Goal: Information Seeking & Learning: Learn about a topic

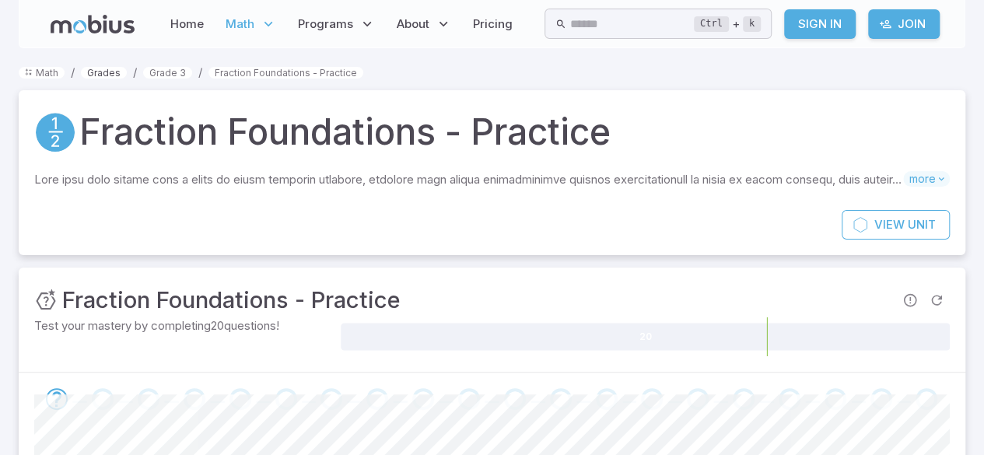
click at [104, 74] on link "Grades" at bounding box center [104, 73] width 46 height 12
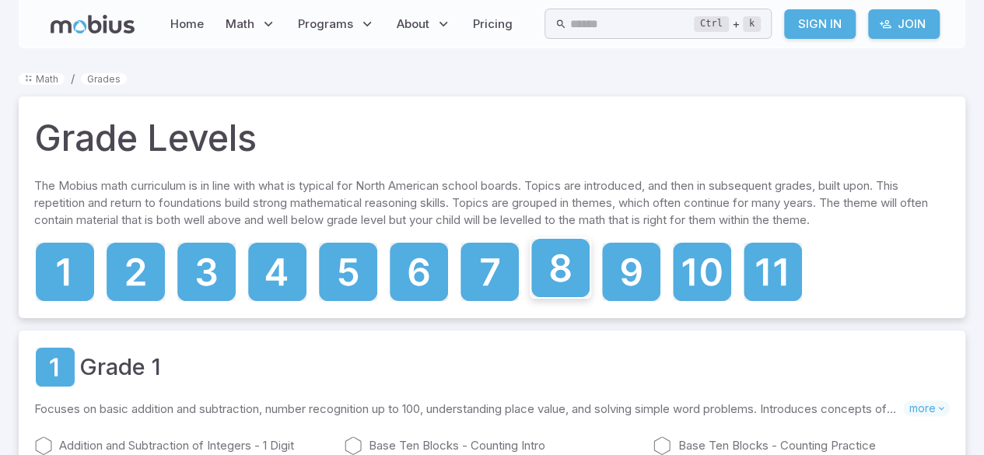
click at [554, 278] on icon at bounding box center [561, 268] width 20 height 28
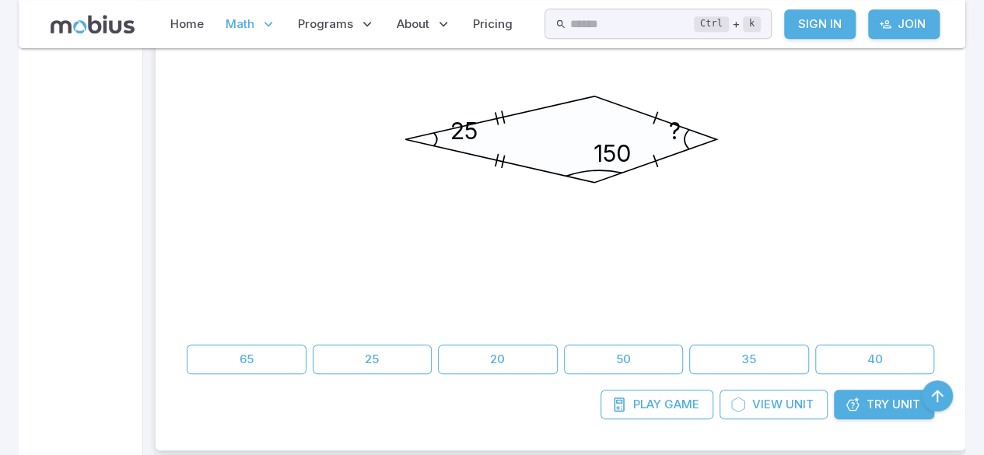
scroll to position [635, 0]
click at [396, 356] on button "25" at bounding box center [373, 361] width 120 height 30
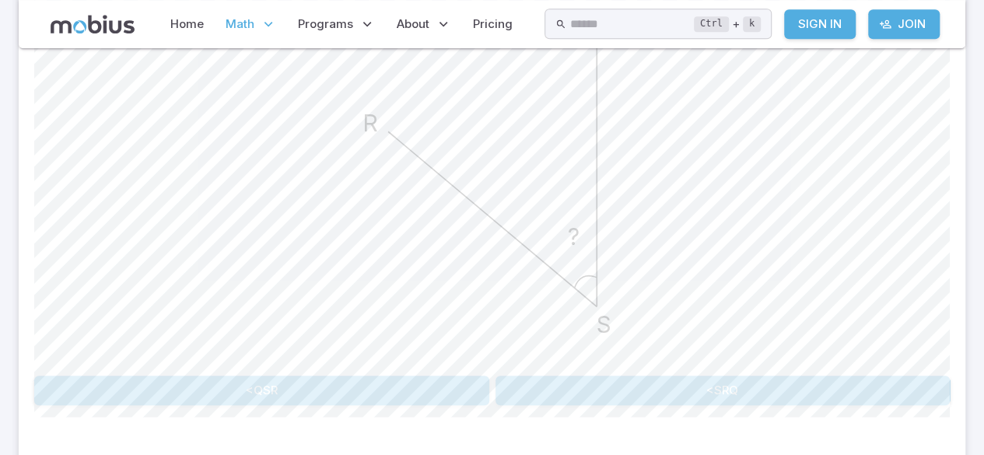
scroll to position [513, 0]
drag, startPoint x: 691, startPoint y: 344, endPoint x: 686, endPoint y: 321, distance: 23.8
click at [686, 321] on div "? Q S R" at bounding box center [492, 170] width 916 height 394
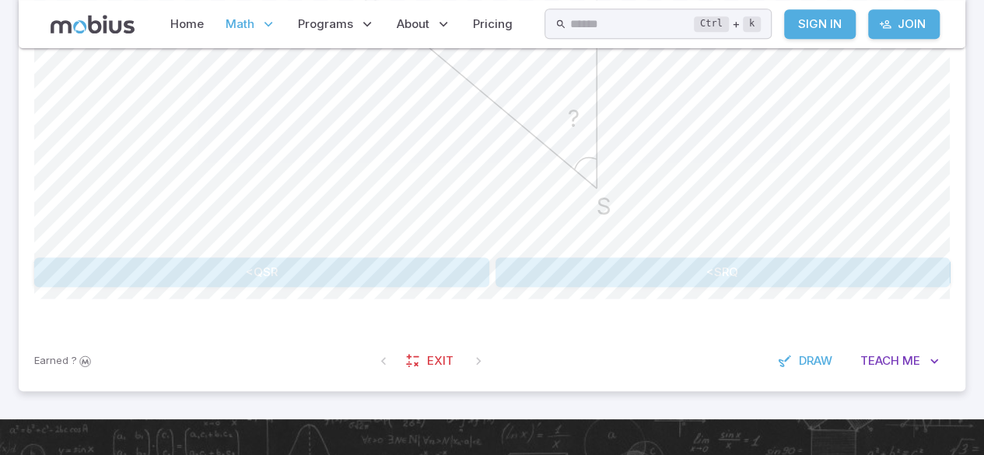
scroll to position [629, 0]
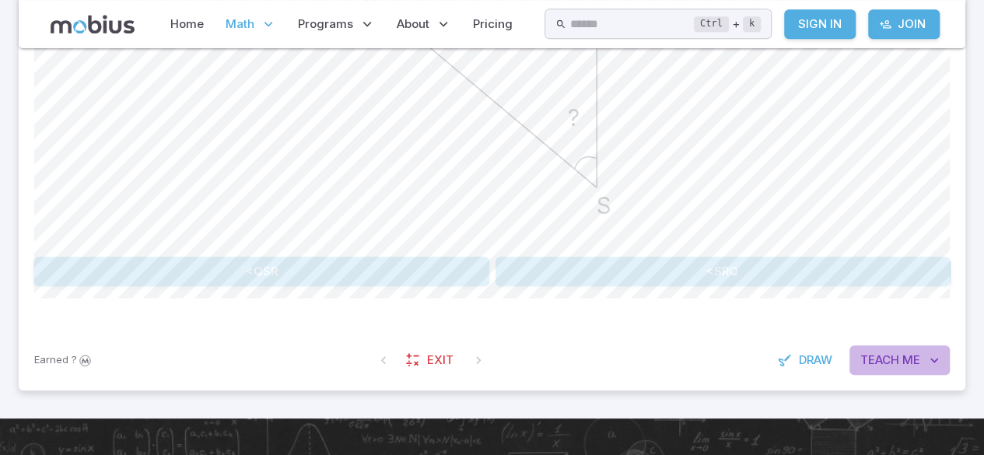
click at [902, 357] on span "Me" at bounding box center [911, 360] width 18 height 17
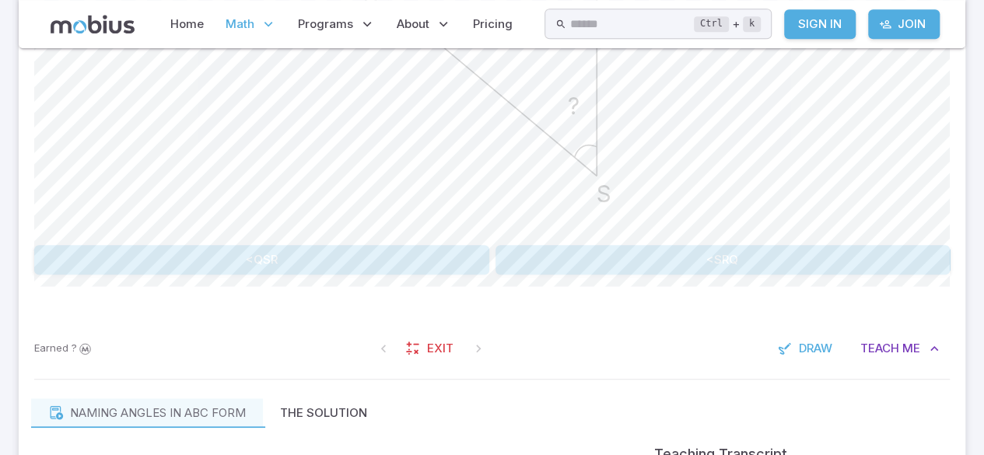
scroll to position [636, 0]
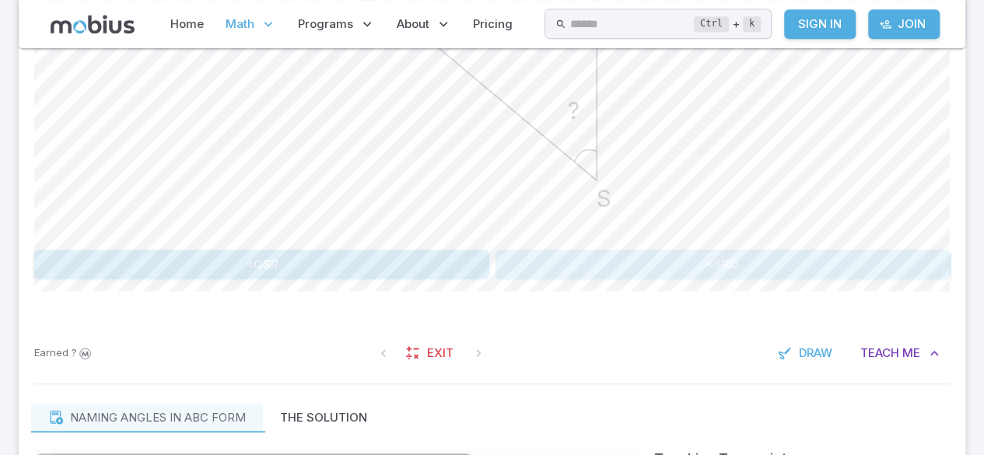
click at [652, 257] on button "<SRQ" at bounding box center [723, 265] width 455 height 30
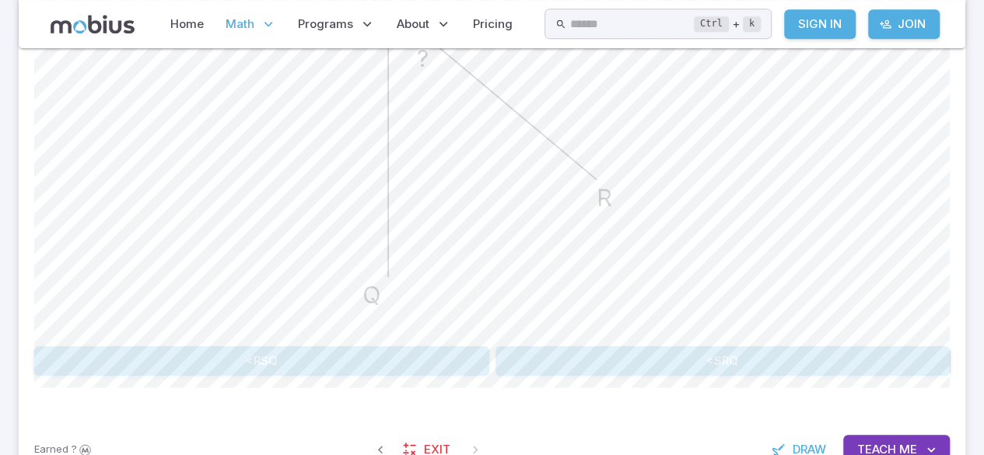
scroll to position [541, 0]
click at [341, 356] on button "<RSQ" at bounding box center [261, 360] width 455 height 30
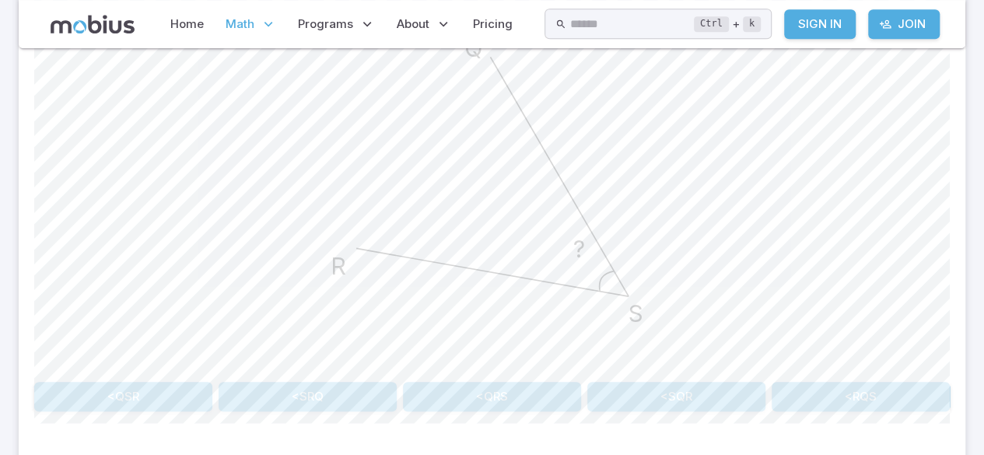
scroll to position [495, 0]
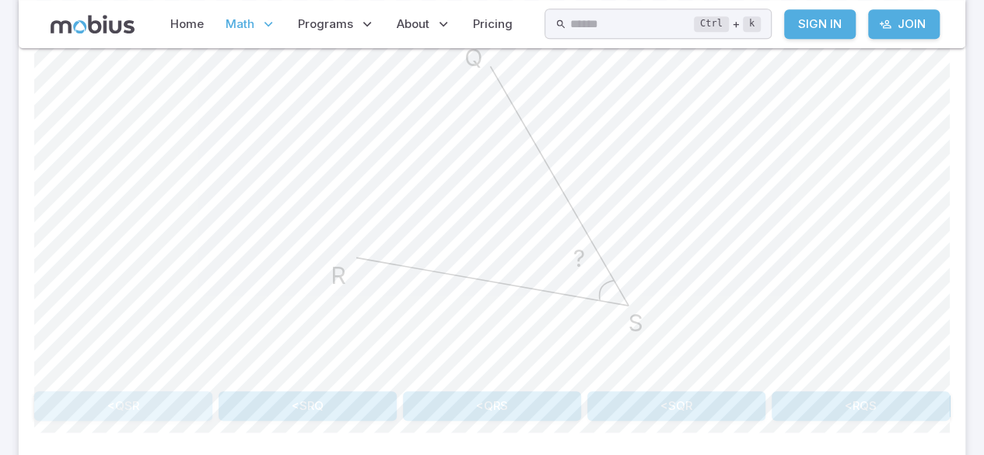
click at [173, 410] on button "<QSR" at bounding box center [123, 406] width 178 height 30
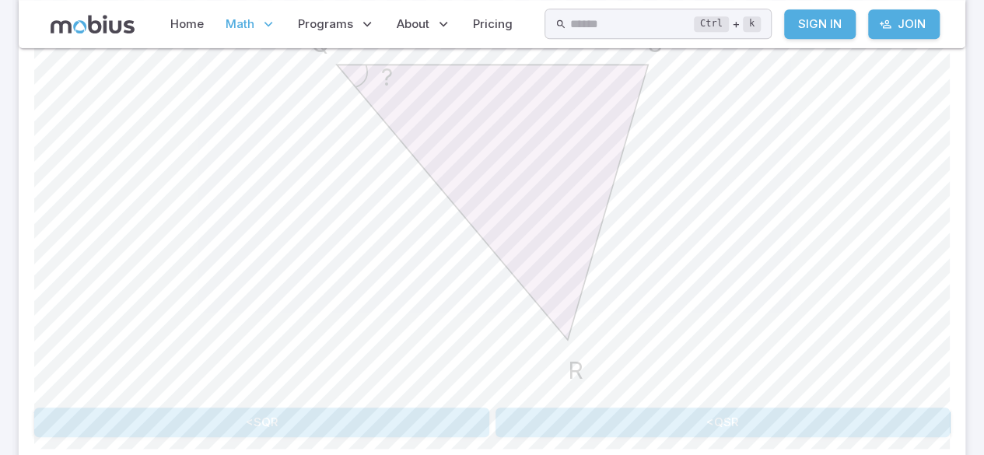
scroll to position [481, 0]
click at [179, 418] on button "<SQR" at bounding box center [261, 420] width 455 height 30
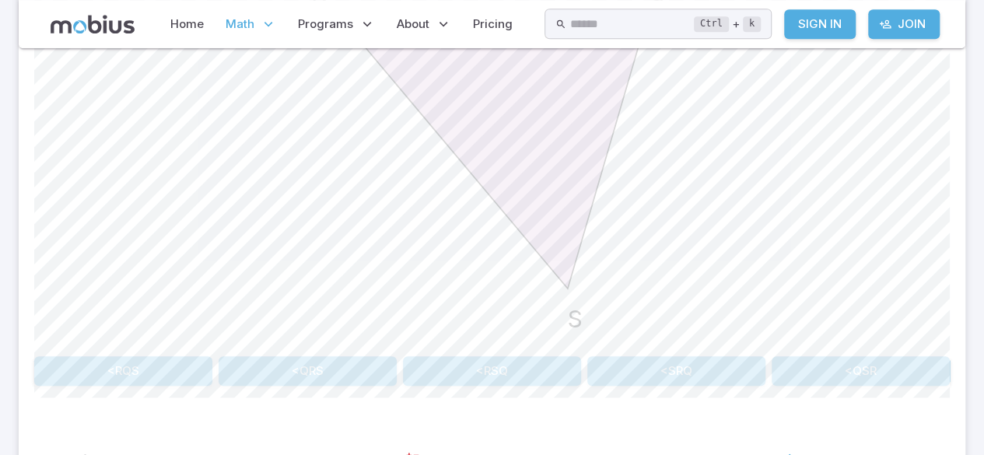
scroll to position [531, 0]
click at [163, 365] on button "<RQS" at bounding box center [123, 371] width 178 height 30
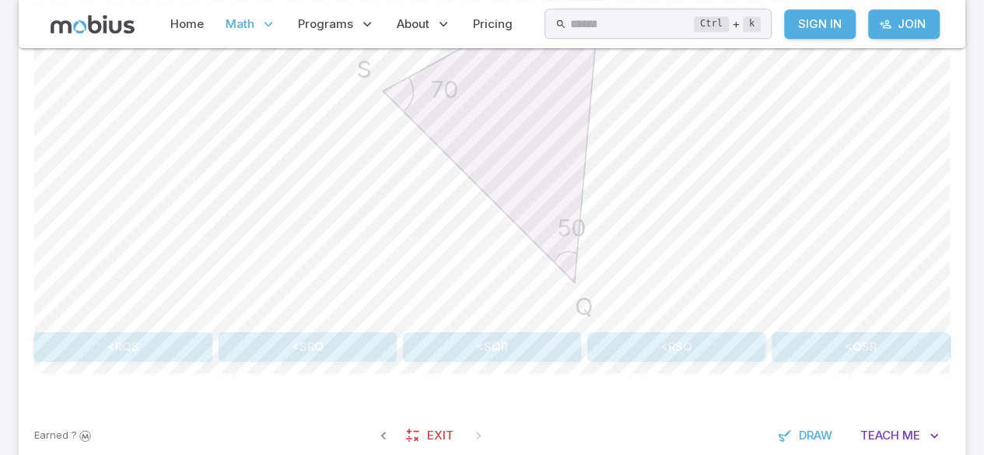
scroll to position [555, 0]
